Goal: Task Accomplishment & Management: Manage account settings

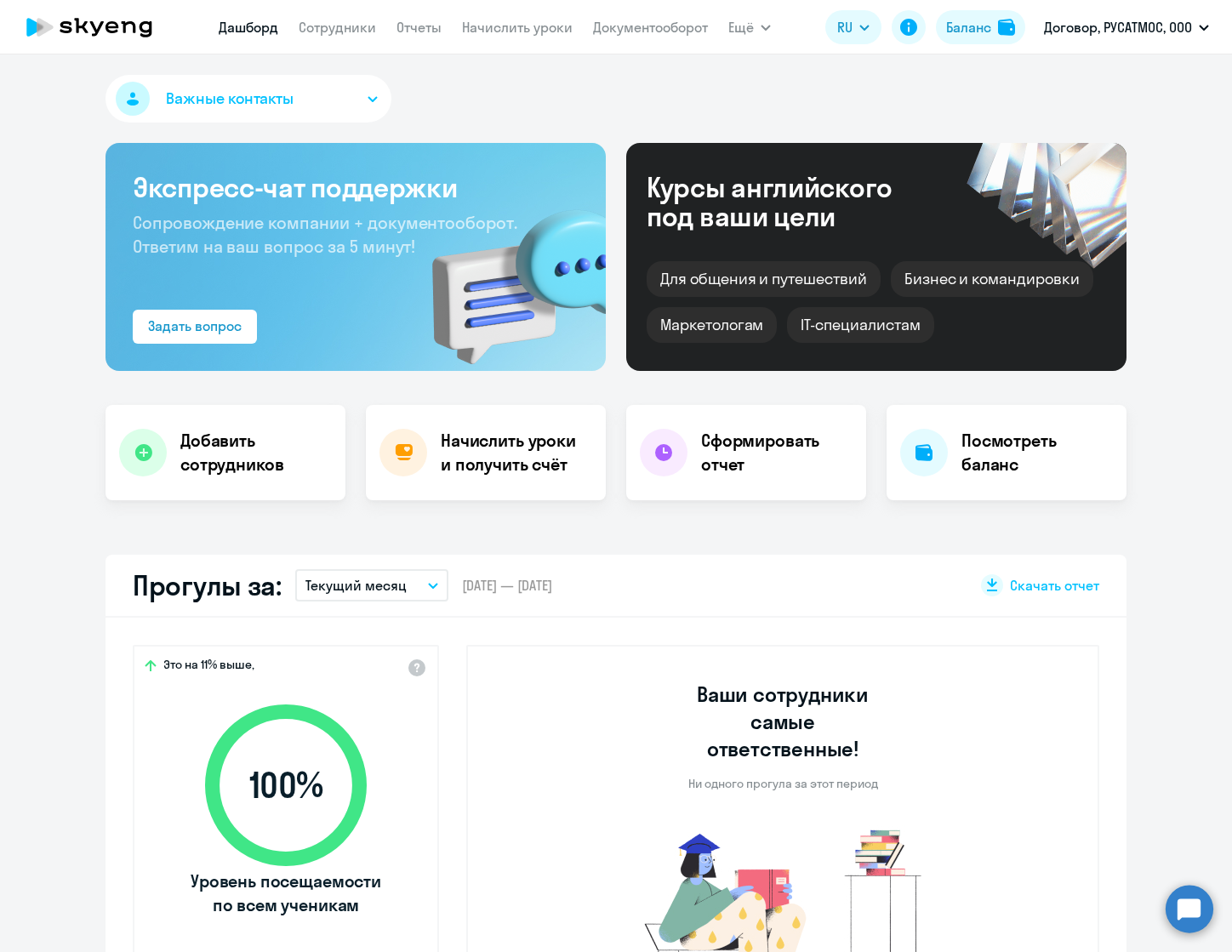
select select "30"
click at [502, 446] on h4 "Начислить уроки и получить счёт" at bounding box center [515, 453] width 148 height 48
click at [489, 454] on h4 "Начислить уроки и получить счёт" at bounding box center [515, 453] width 148 height 48
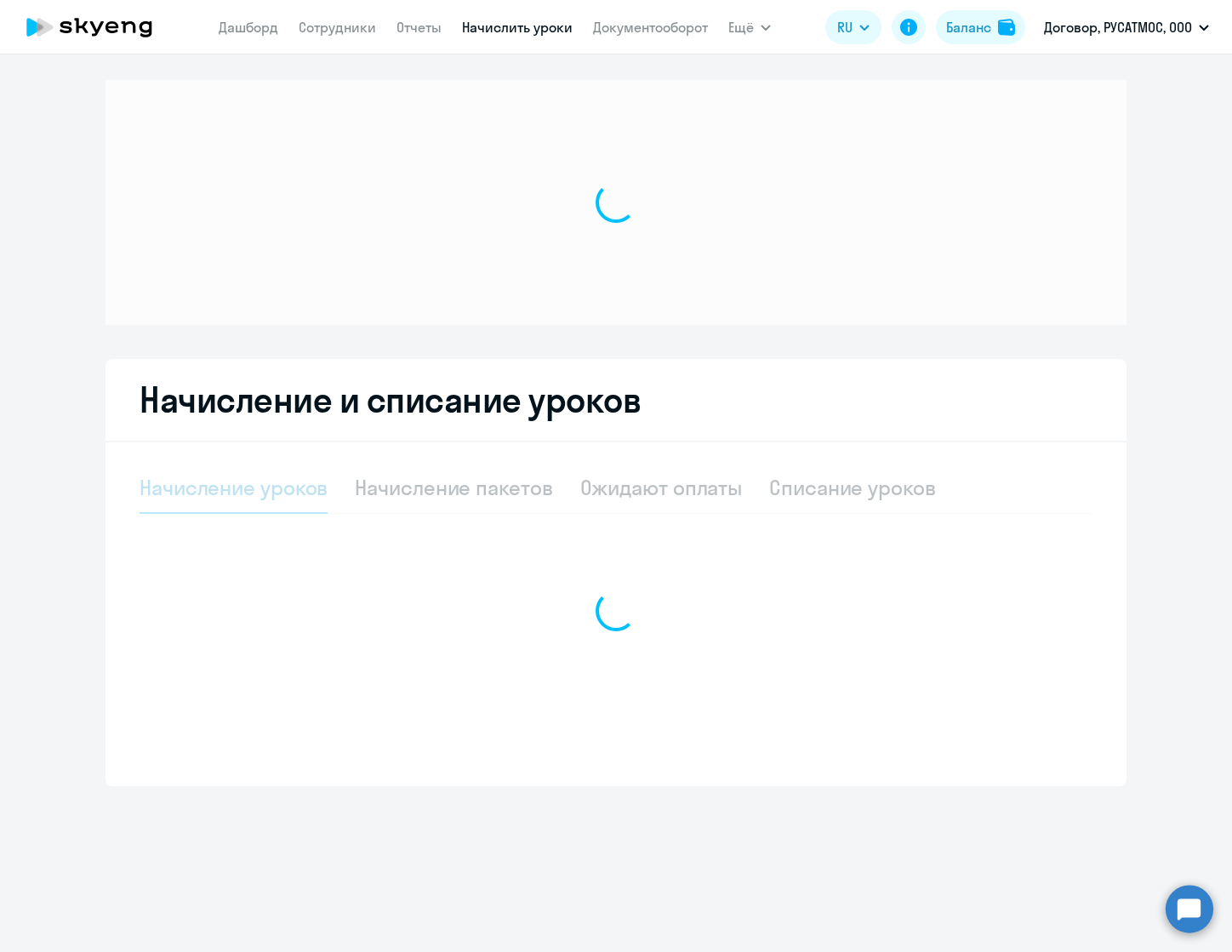
select select "10"
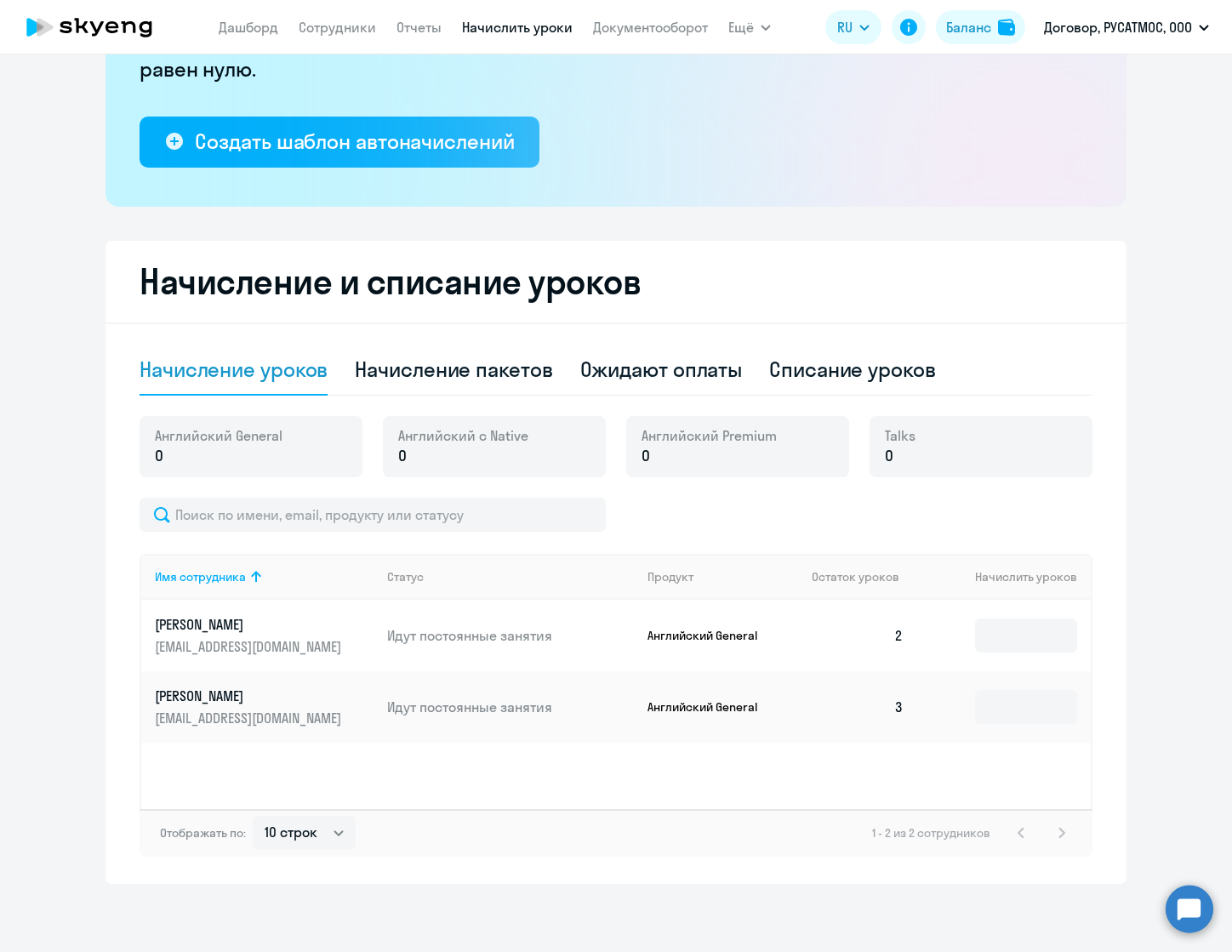
scroll to position [270, 0]
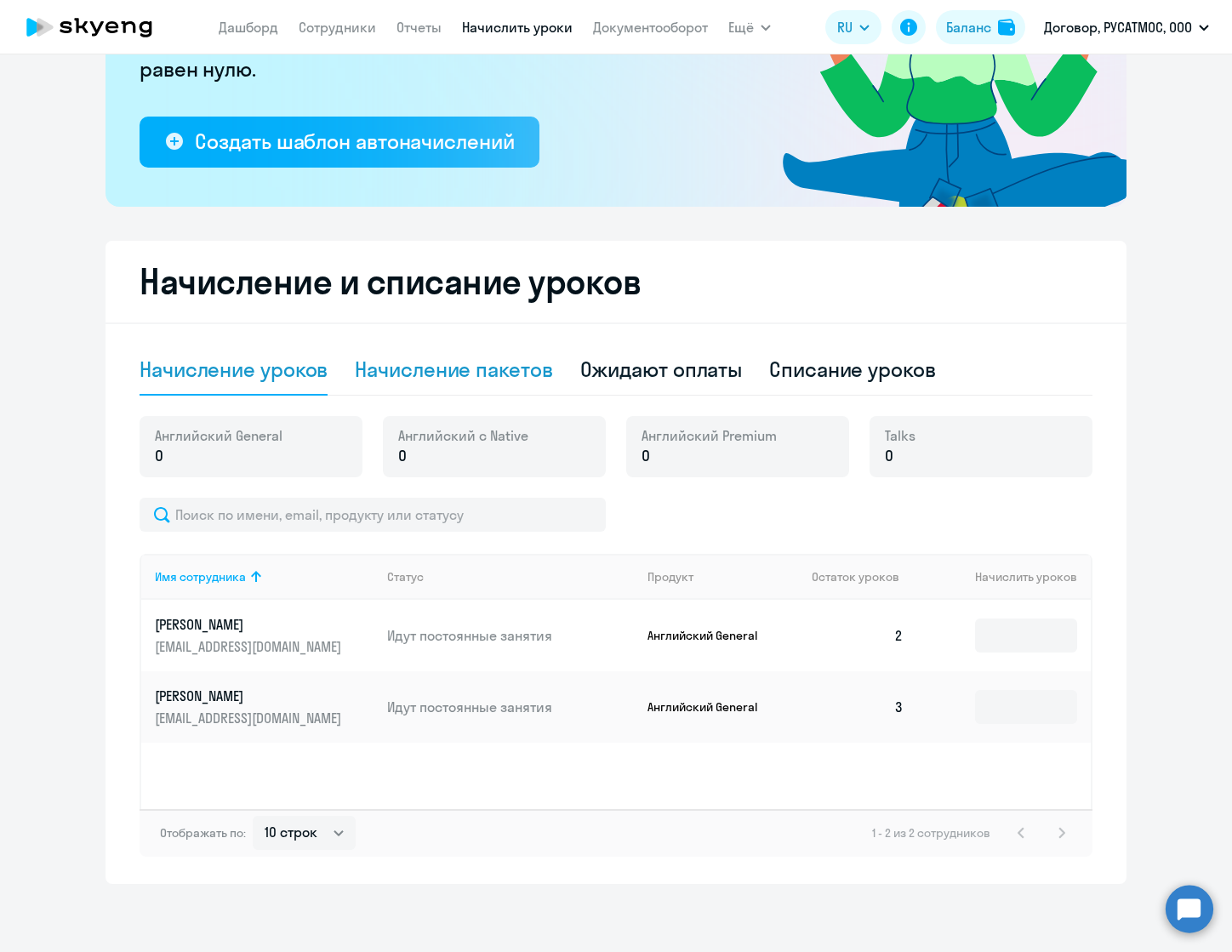
click at [433, 372] on div "Начисление пакетов" at bounding box center [453, 369] width 197 height 27
select select "10"
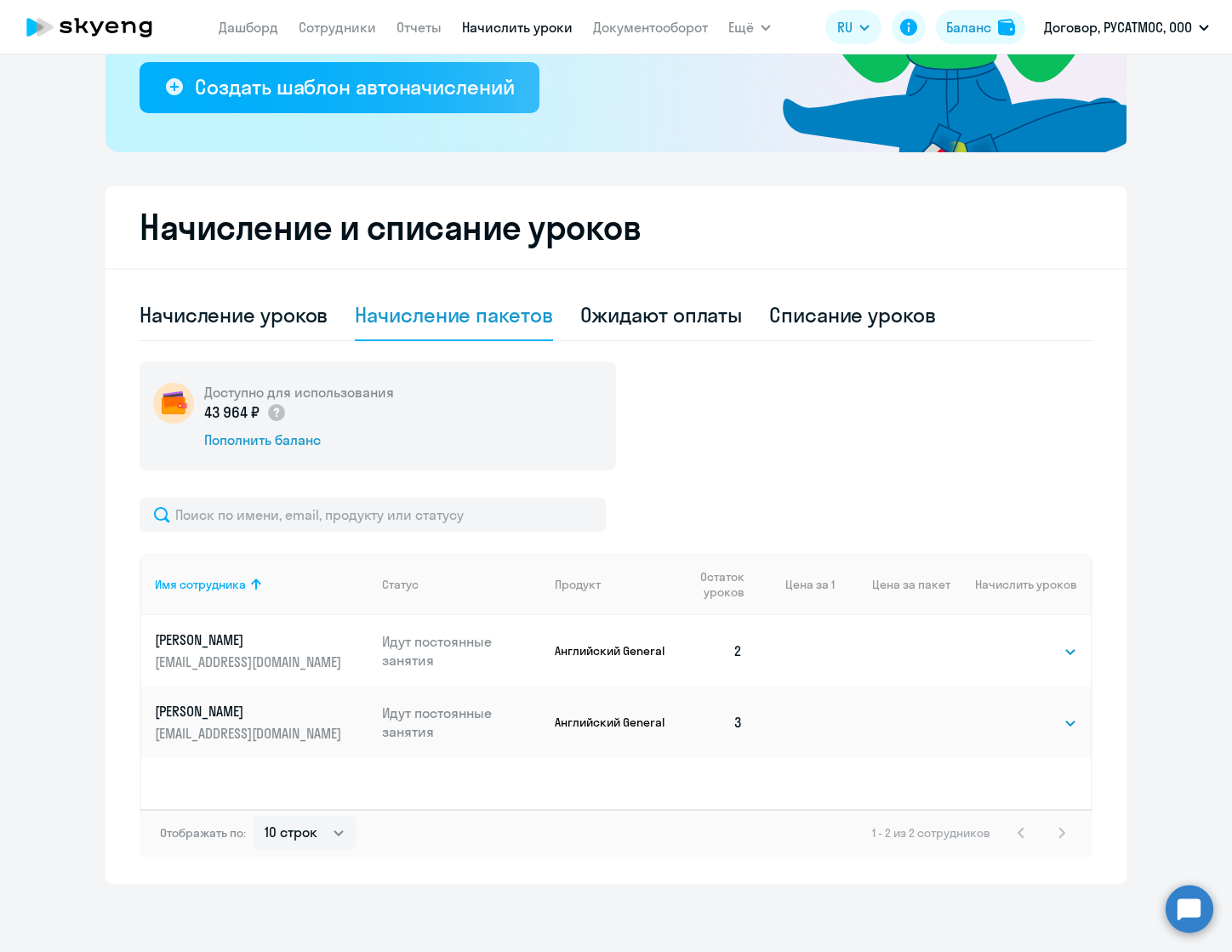
scroll to position [324, 0]
select select "8"
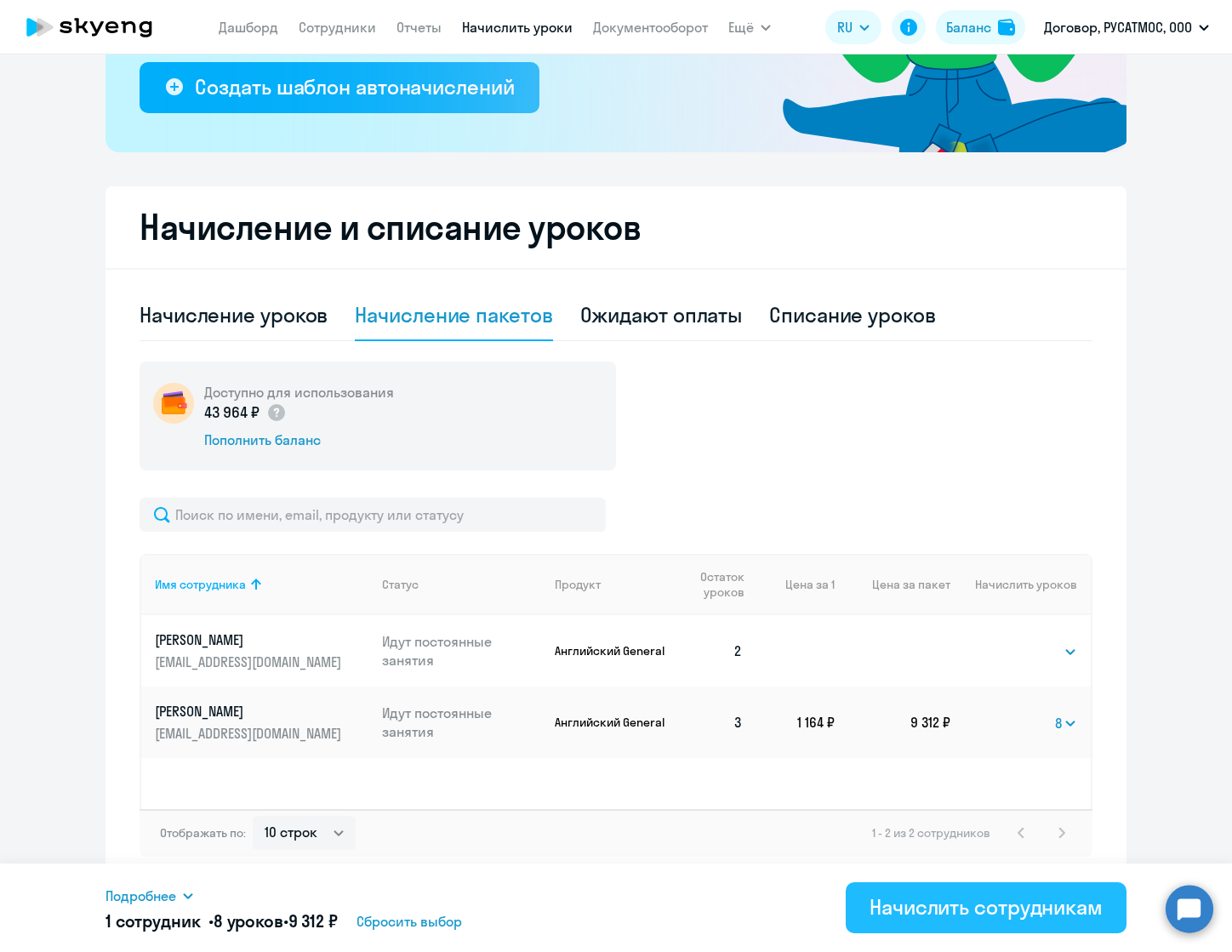
click at [979, 907] on div "Начислить сотрудникам" at bounding box center [986, 907] width 233 height 27
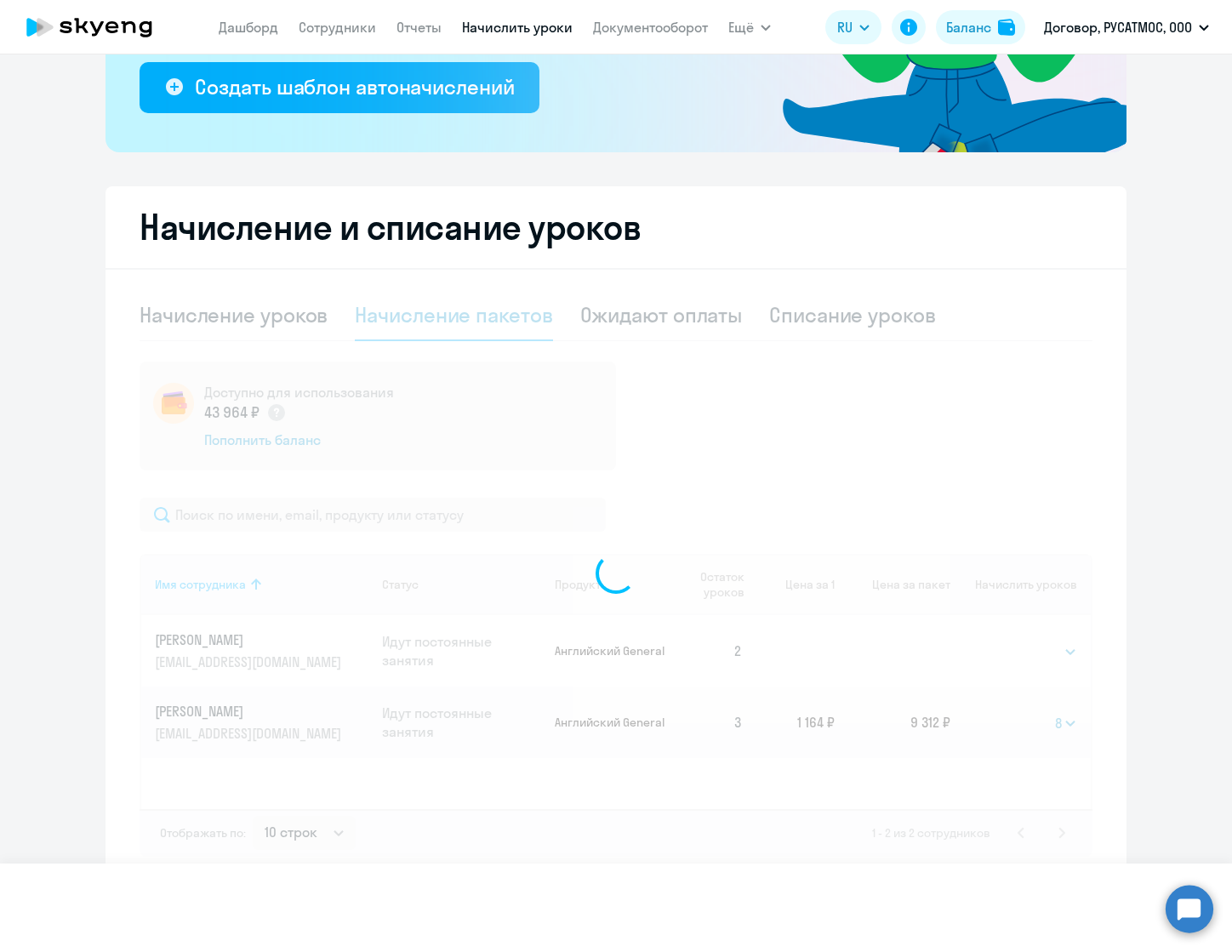
select select
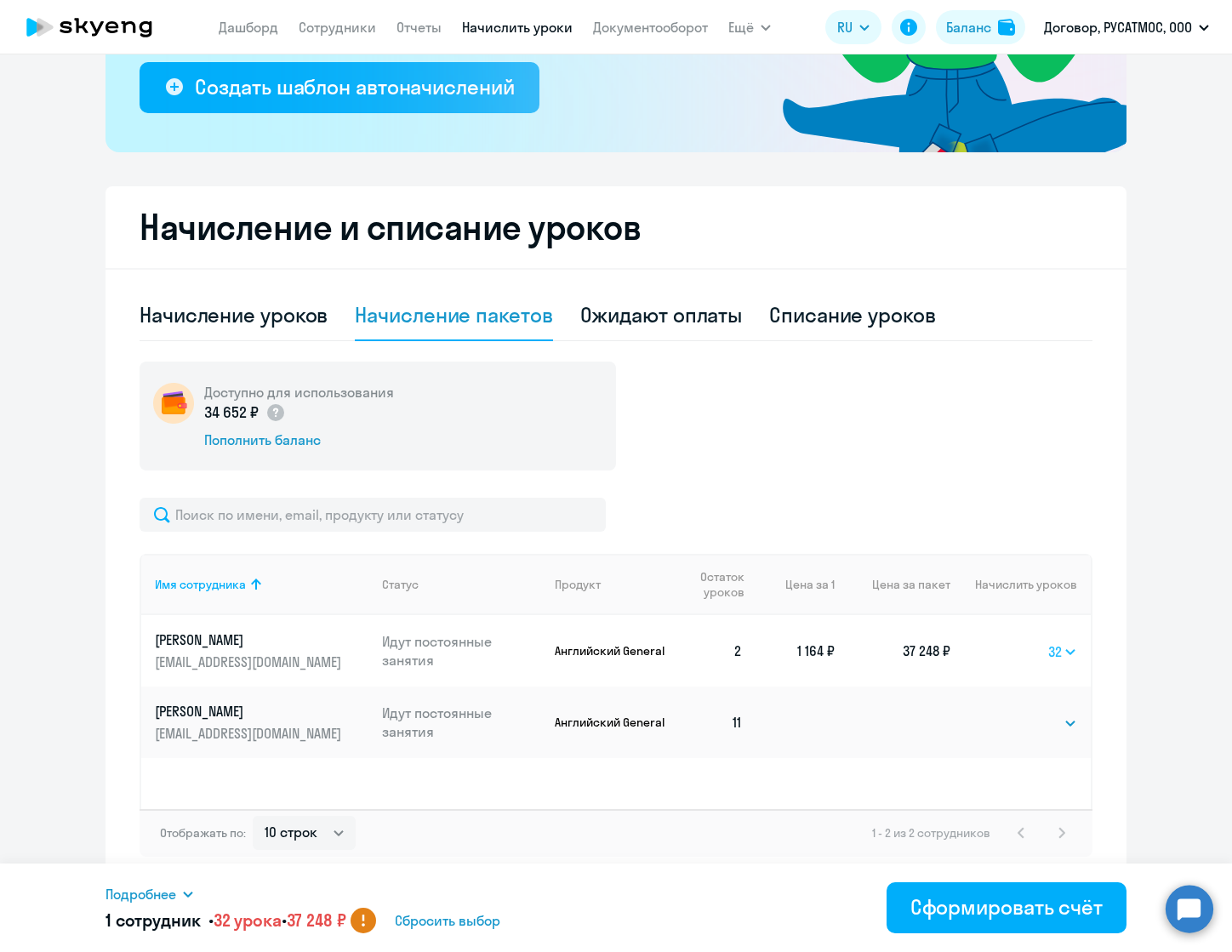
select select "16"
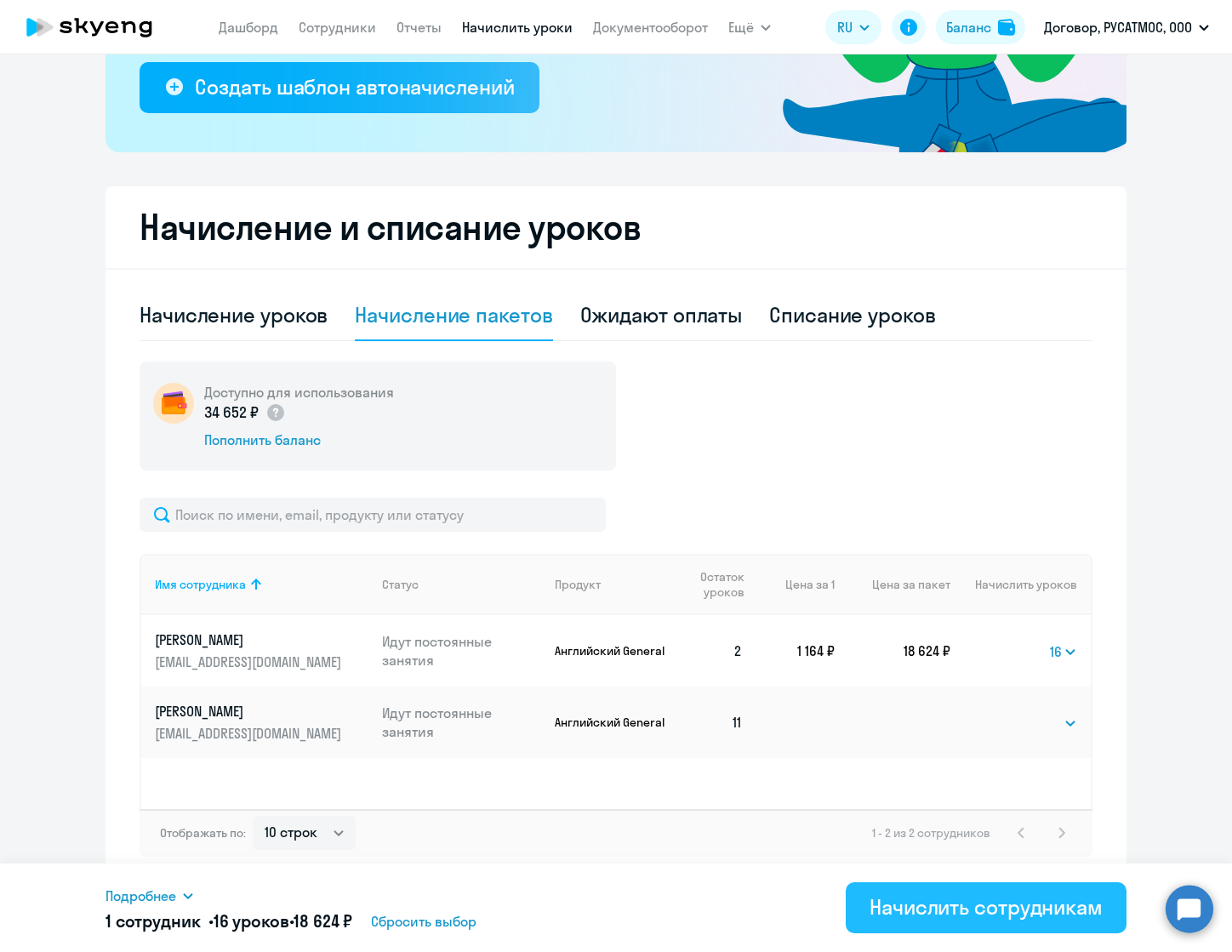
click at [993, 905] on div "Начислить сотрудникам" at bounding box center [986, 907] width 233 height 27
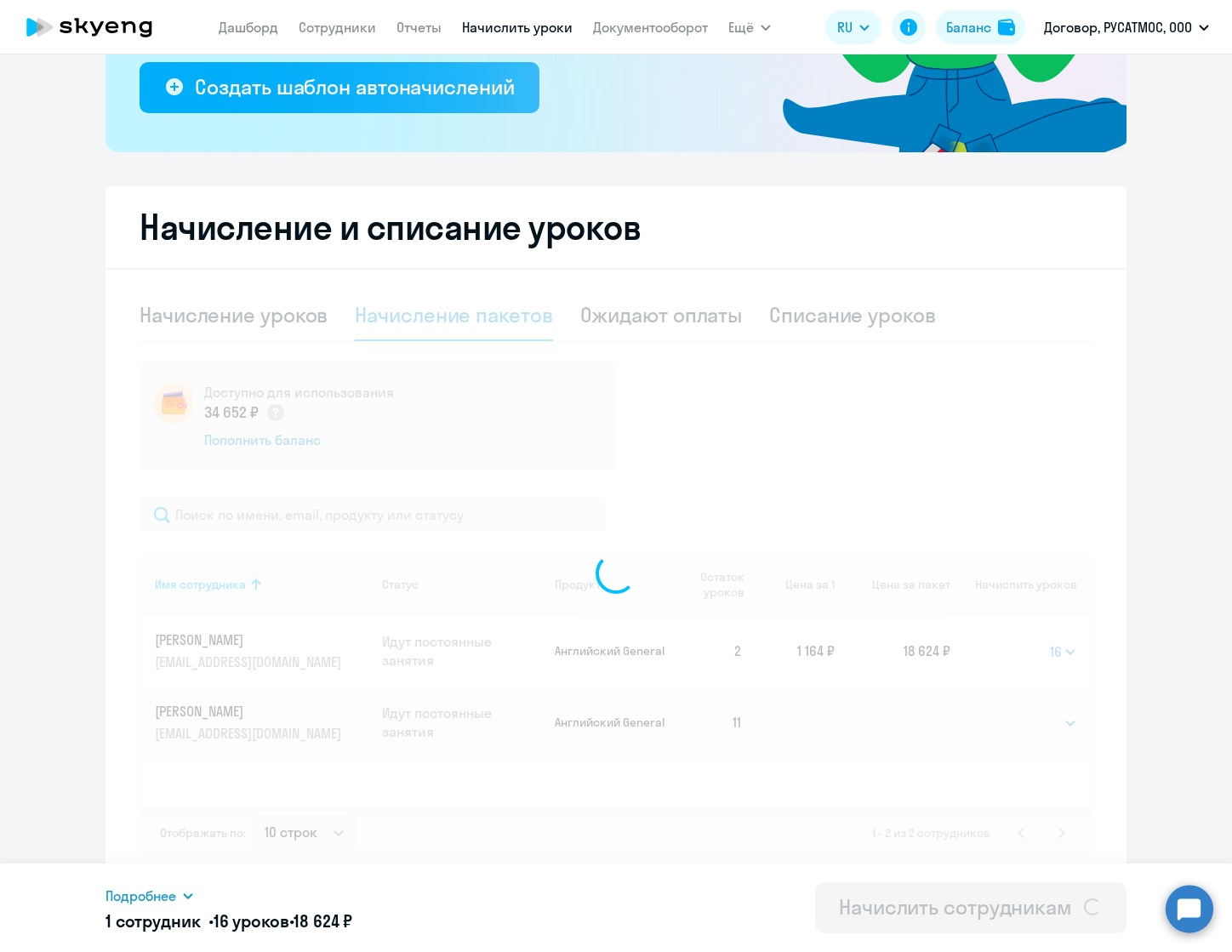
select select
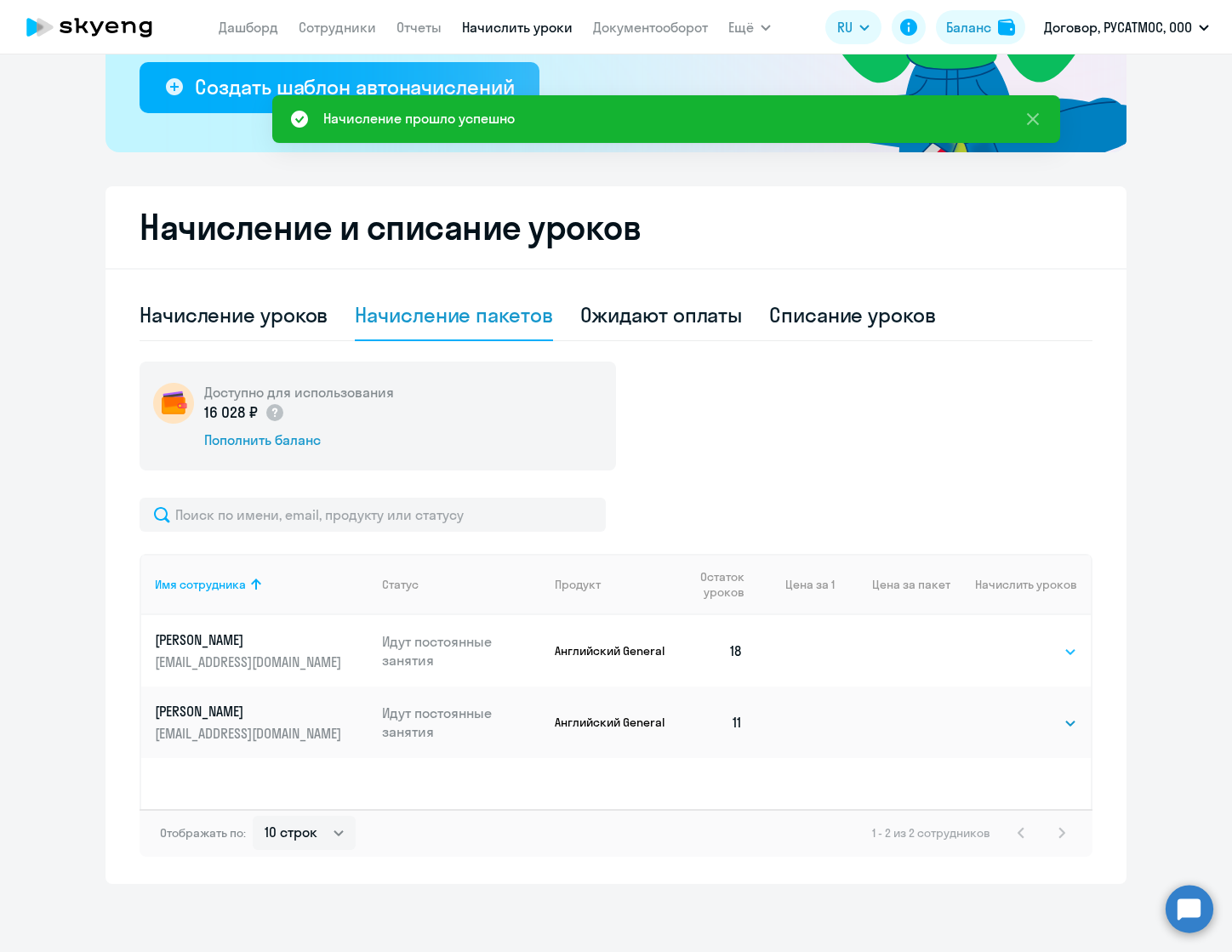
select select "8"
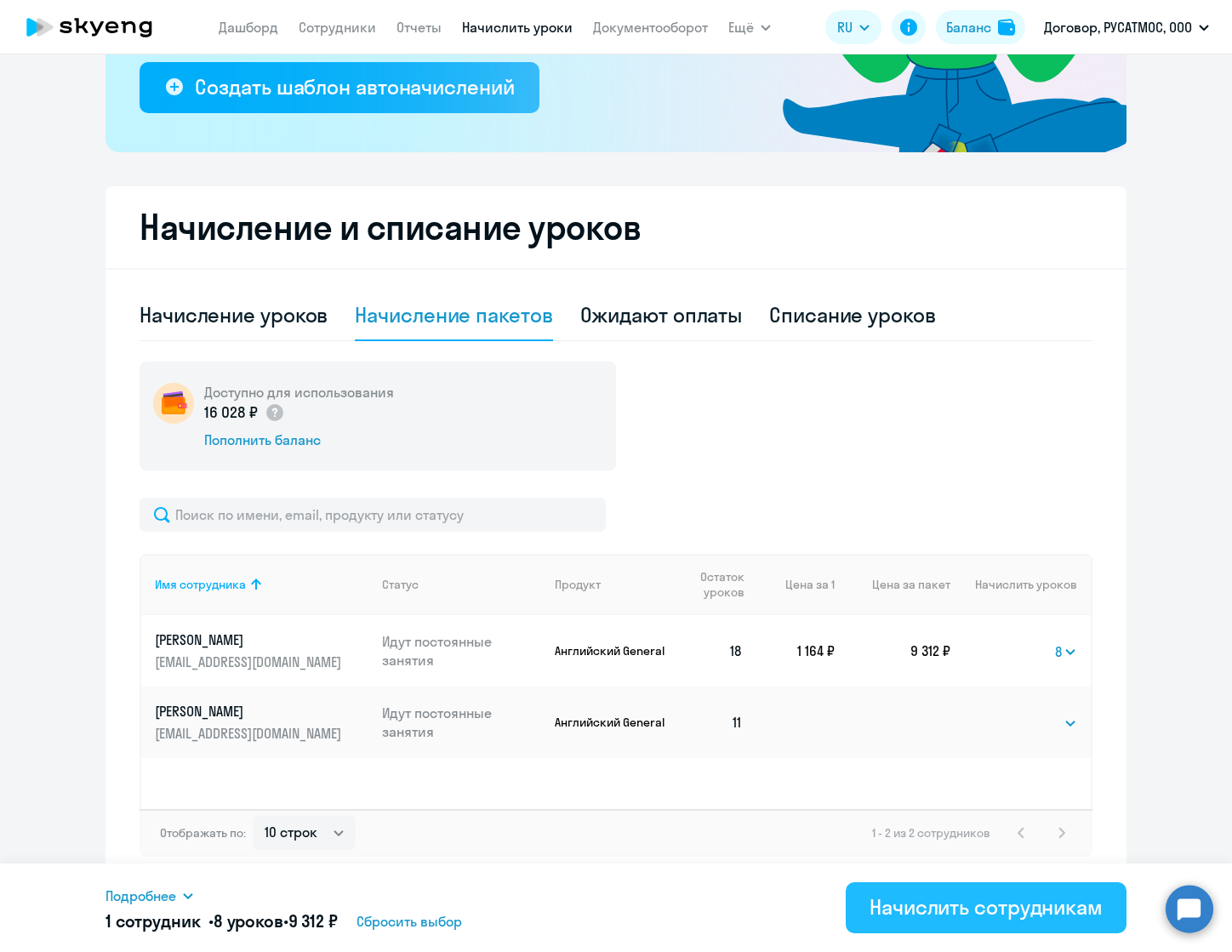
click at [1002, 904] on div "Начислить сотрудникам" at bounding box center [986, 907] width 233 height 27
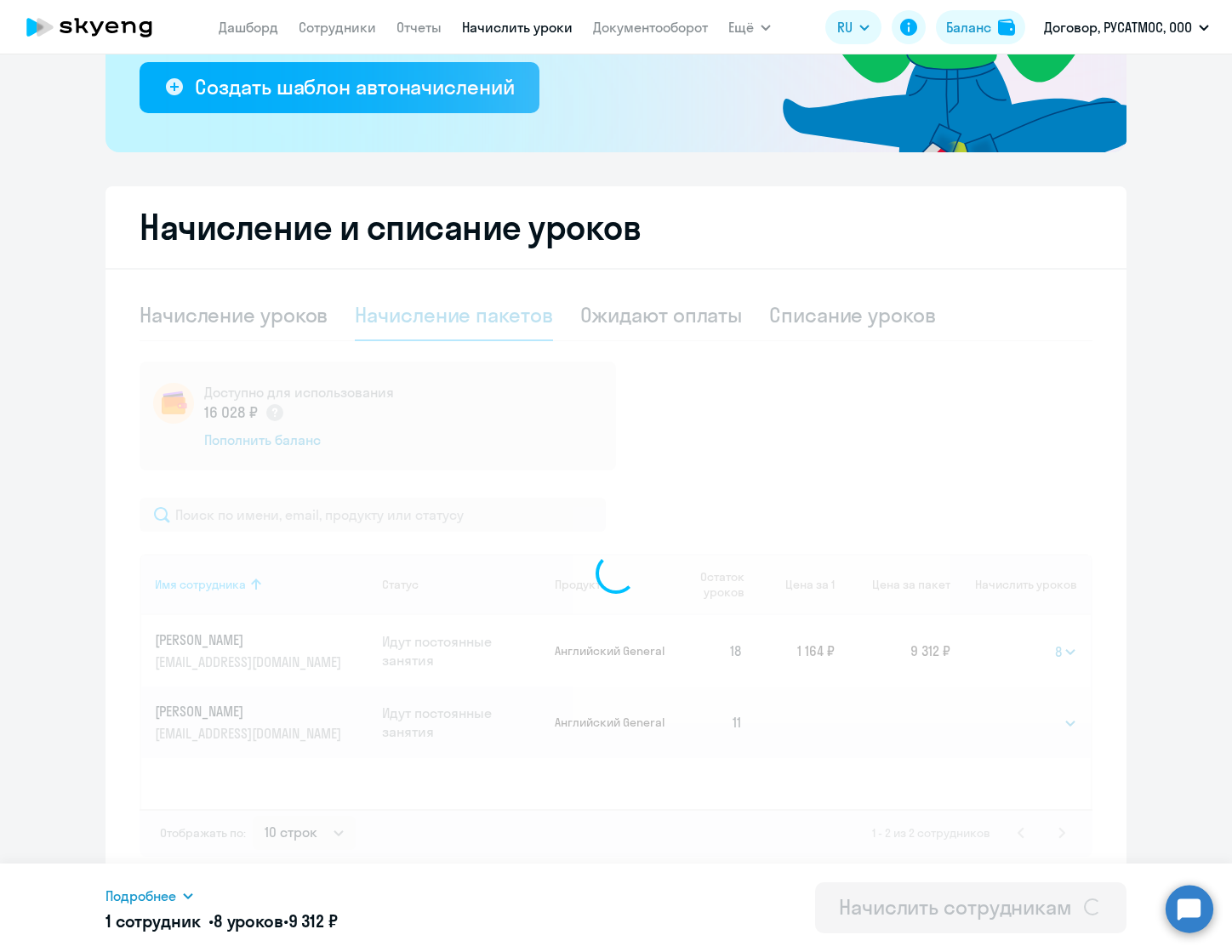
select select
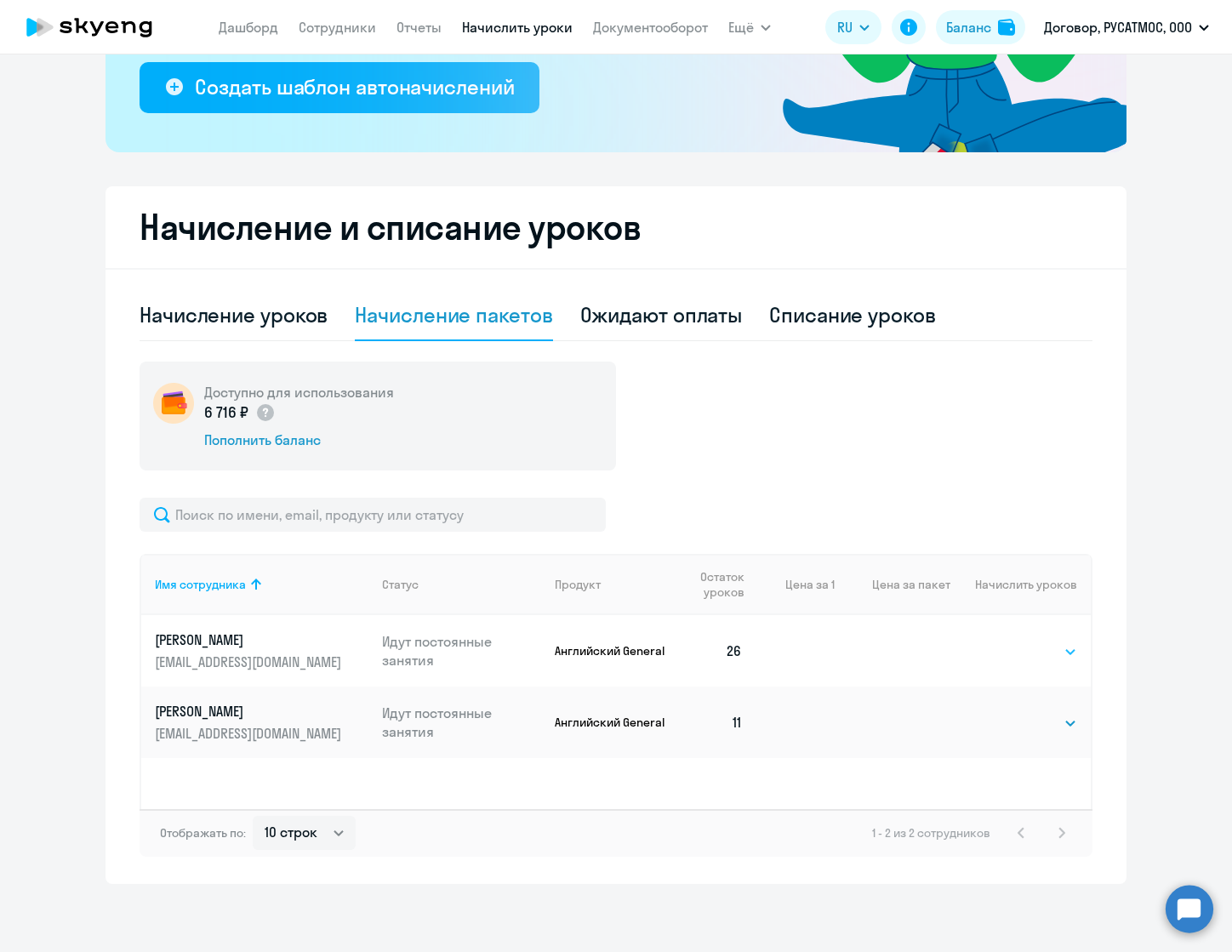
select select "4"
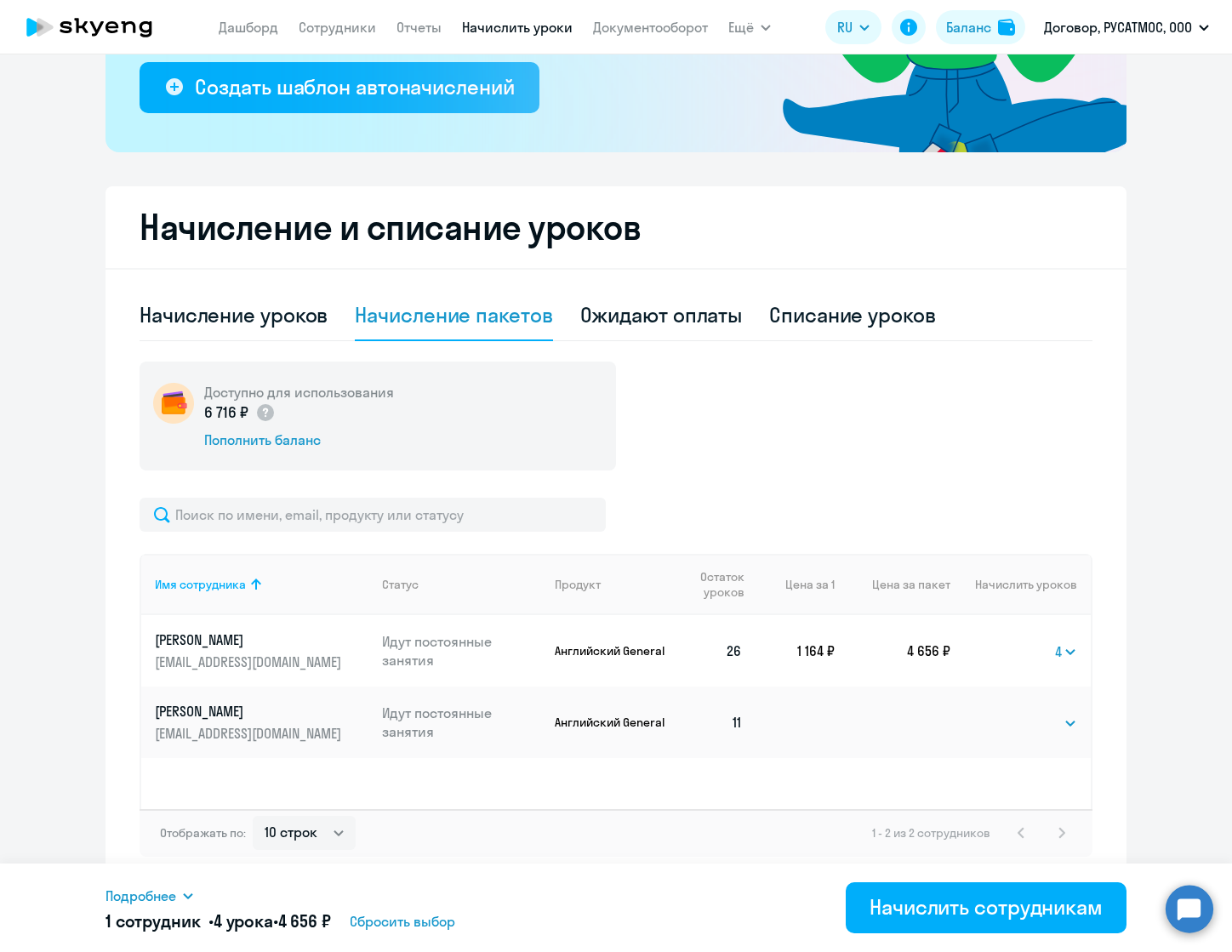
click at [931, 428] on div "Доступно для использования 6 716 ₽ Пополнить баланс" at bounding box center [616, 415] width 953 height 109
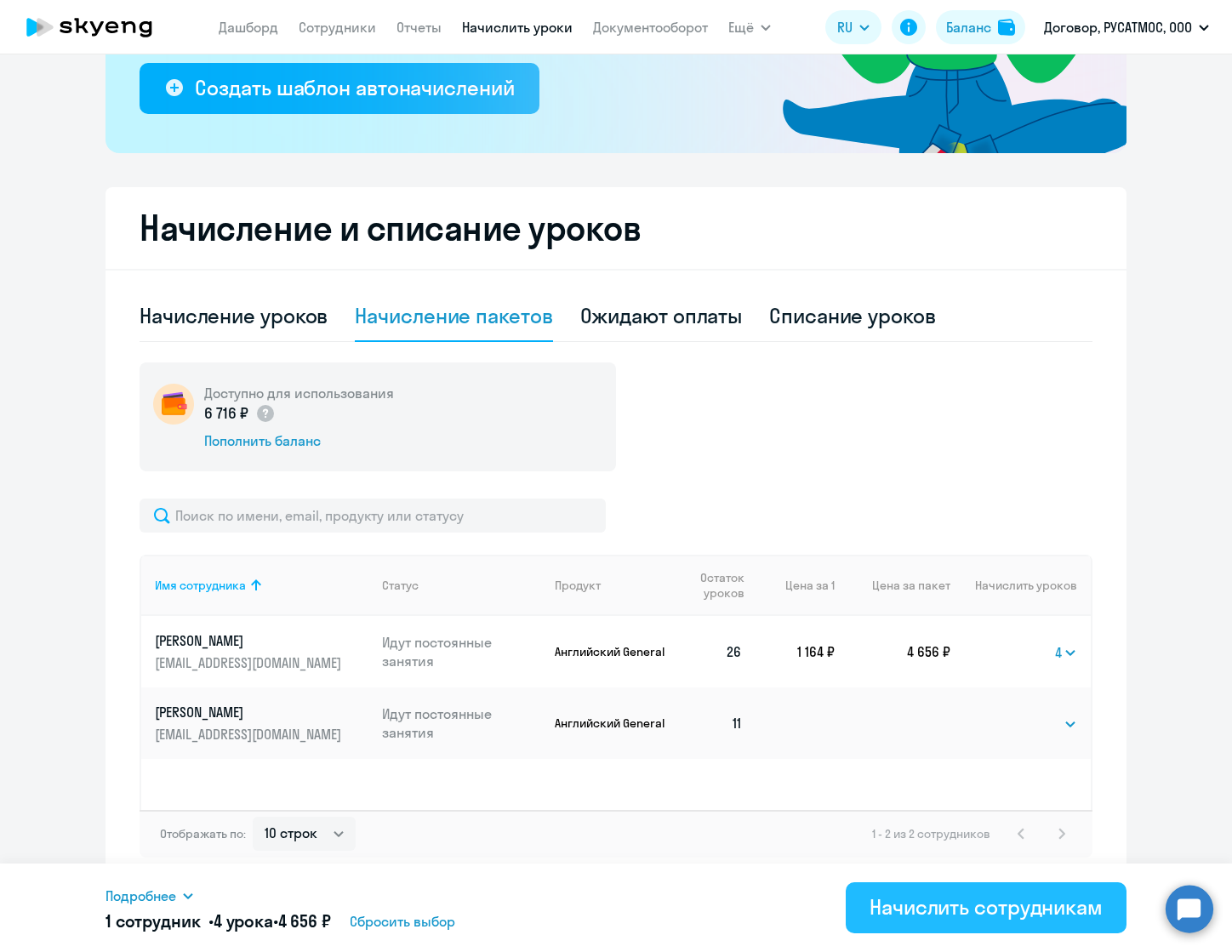
click at [986, 908] on div "Начислить сотрудникам" at bounding box center [986, 907] width 233 height 27
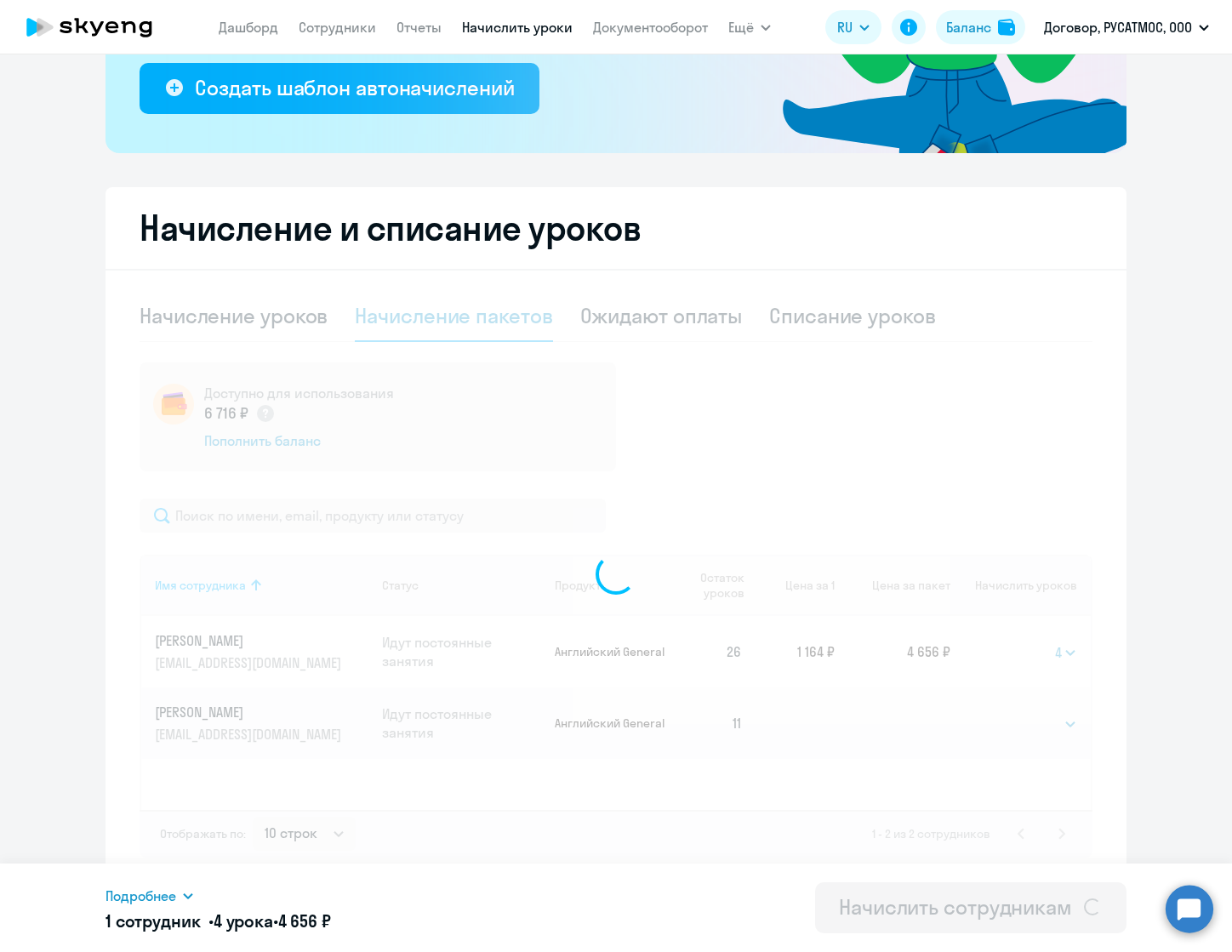
select select
